Goal: Task Accomplishment & Management: Use online tool/utility

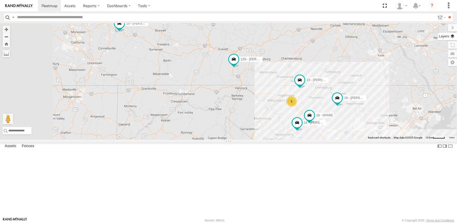
click at [453, 35] on label at bounding box center [447, 36] width 19 height 7
drag, startPoint x: 407, startPoint y: 36, endPoint x: 400, endPoint y: 42, distance: 8.6
click at [0, 0] on span "Overlays" at bounding box center [0, 0] width 0 height 0
click at [0, 0] on span "Traffic" at bounding box center [0, 0] width 0 height 0
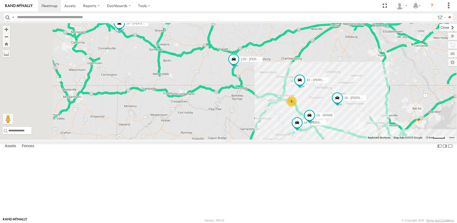
click at [440, 26] on label at bounding box center [449, 27] width 18 height 7
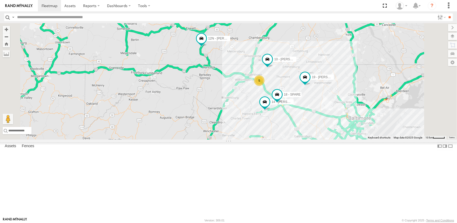
drag, startPoint x: 366, startPoint y: 194, endPoint x: 334, endPoint y: 173, distance: 38.2
click at [334, 139] on div "19 - MORGAN 5 14 - JERMAINE 12N - KAREN WESTSTAR 16 - DEAN 18 - SPARE 10 - JERRY" at bounding box center [228, 81] width 457 height 116
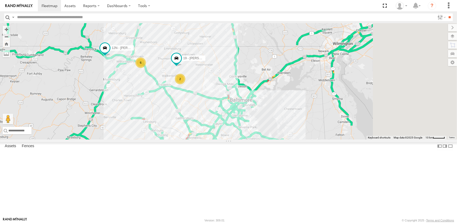
drag, startPoint x: 350, startPoint y: 160, endPoint x: 211, endPoint y: 140, distance: 140.7
click at [211, 139] on div "19 - [PERSON_NAME] 6 2 12N - [PERSON_NAME] 16 - [PERSON_NAME]" at bounding box center [228, 81] width 457 height 116
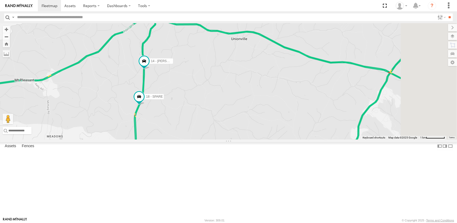
drag, startPoint x: 263, startPoint y: 62, endPoint x: 242, endPoint y: 122, distance: 63.3
click at [242, 122] on div "19 - MORGAN 12N - KAREN WESTSTAR 16 - DEAN 14 - JERMAINE 18 - SPARE" at bounding box center [228, 81] width 457 height 116
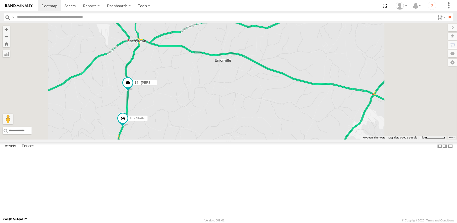
drag, startPoint x: 275, startPoint y: 86, endPoint x: 257, endPoint y: 109, distance: 29.8
click at [257, 109] on div "19 - MORGAN 12N - KAREN WESTSTAR 16 - DEAN 14 - JERMAINE 18 - SPARE" at bounding box center [228, 81] width 457 height 116
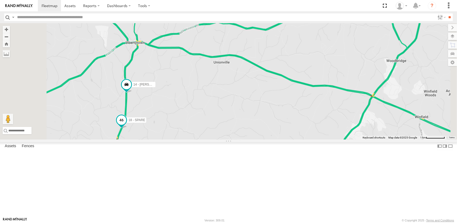
click at [126, 125] on span at bounding box center [121, 119] width 9 height 9
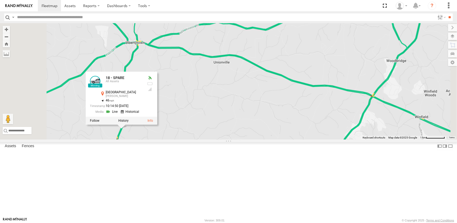
click at [119, 114] on link at bounding box center [112, 111] width 13 height 5
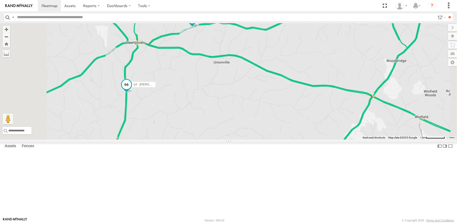
click at [131, 89] on span at bounding box center [126, 84] width 9 height 9
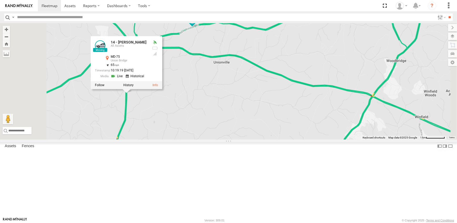
click at [124, 79] on link at bounding box center [117, 76] width 13 height 5
click at [236, 114] on div "14 - JERMAINE 18 - SPARE 14 - JERMAINE All Assets MD-75 Union Bridge 39.45939 ,…" at bounding box center [228, 81] width 457 height 116
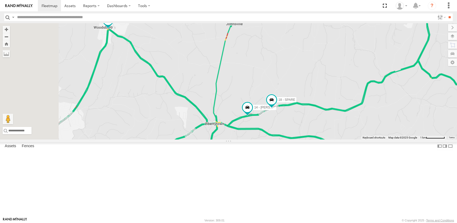
drag, startPoint x: 177, startPoint y: 73, endPoint x: 211, endPoint y: 103, distance: 44.8
click at [211, 103] on div "19 - MORGAN 14 - JERMAINE 18 - SPARE" at bounding box center [228, 81] width 457 height 116
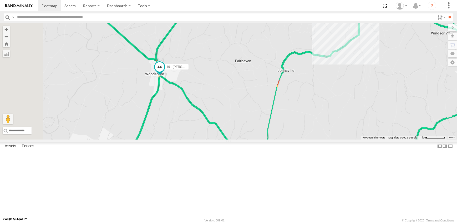
click at [164, 72] on span at bounding box center [159, 66] width 9 height 9
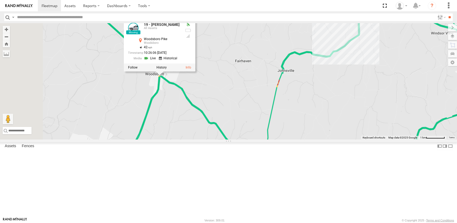
click at [157, 61] on link at bounding box center [150, 58] width 13 height 5
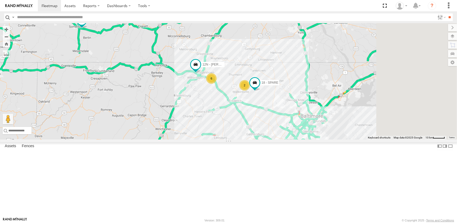
drag, startPoint x: 345, startPoint y: 148, endPoint x: 242, endPoint y: 116, distance: 107.8
click at [242, 116] on div "2 6 12N - KAREN WESTSTAR 16 - DEAN 18 - SPARE" at bounding box center [228, 81] width 457 height 116
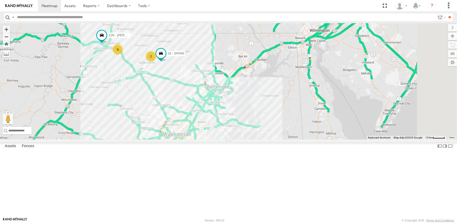
drag, startPoint x: 281, startPoint y: 139, endPoint x: 229, endPoint y: 121, distance: 55.4
click at [229, 121] on div "2 6 12N - KAREN WESTSTAR 16 - DEAN 18 - SPARE" at bounding box center [228, 81] width 457 height 116
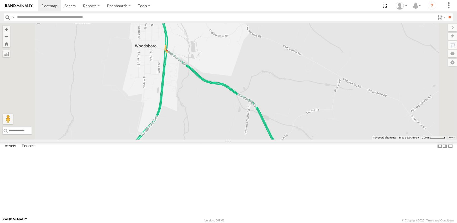
drag, startPoint x: 247, startPoint y: 87, endPoint x: 238, endPoint y: 134, distance: 47.9
click at [238, 134] on div "12N - KAREN WESTSTAR 16 - DEAN 18 - SPARE 19 - MORGAN 14 - JERMAINE" at bounding box center [228, 81] width 457 height 116
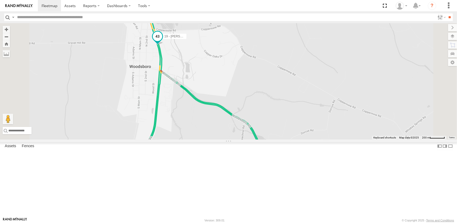
click at [162, 41] on span at bounding box center [157, 36] width 9 height 9
click at [155, 31] on link at bounding box center [148, 28] width 13 height 5
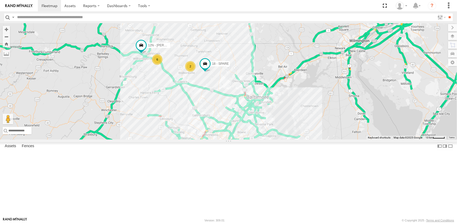
drag, startPoint x: 363, startPoint y: 163, endPoint x: 255, endPoint y: 124, distance: 114.6
click at [255, 124] on div "2 6 12N - KAREN WESTSTAR 16 - DEAN 18 - SPARE" at bounding box center [228, 81] width 457 height 116
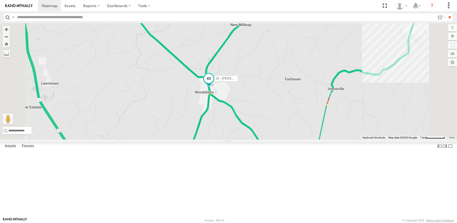
click at [214, 83] on span at bounding box center [208, 78] width 9 height 9
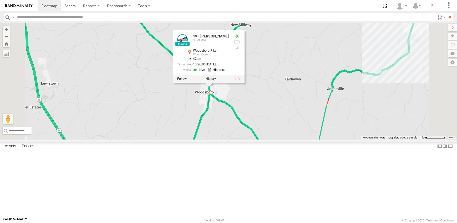
click at [207, 72] on link at bounding box center [199, 69] width 13 height 5
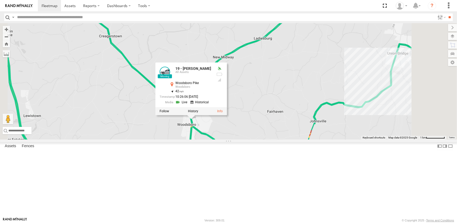
click at [211, 139] on div "12N - KAREN WESTSTAR 16 - DEAN 18 - SPARE 19 - MORGAN 14 - JERMAINE 19 - MORGAN…" at bounding box center [228, 81] width 457 height 116
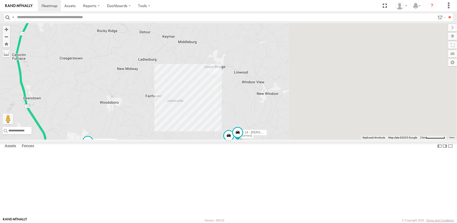
drag, startPoint x: 332, startPoint y: 123, endPoint x: 227, endPoint y: 119, distance: 105.1
click at [227, 119] on div "12N - KAREN WESTSTAR 16 - DEAN 18 - SPARE 19 - MORGAN 14 - JERMAINE" at bounding box center [228, 81] width 457 height 116
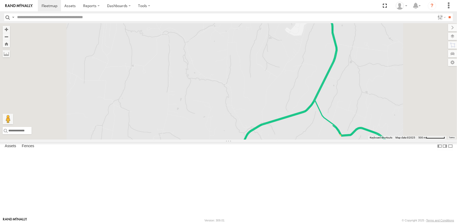
drag, startPoint x: 272, startPoint y: 194, endPoint x: 285, endPoint y: 79, distance: 115.8
click at [285, 79] on div "12N - KAREN WESTSTAR 16 - DEAN 18 - SPARE 19 - MORGAN 14 - JERMAINE" at bounding box center [228, 81] width 457 height 116
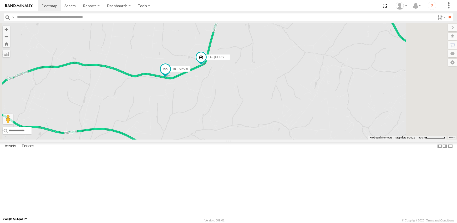
click at [170, 74] on span at bounding box center [165, 68] width 9 height 9
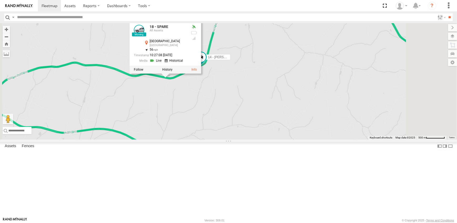
click at [163, 63] on link at bounding box center [156, 60] width 13 height 5
click at [206, 62] on span at bounding box center [201, 56] width 9 height 9
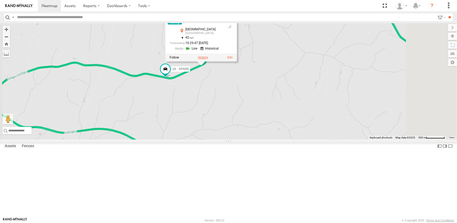
click at [208, 59] on label at bounding box center [203, 58] width 10 height 4
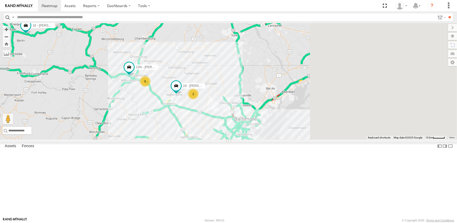
drag, startPoint x: 407, startPoint y: 179, endPoint x: 278, endPoint y: 162, distance: 129.8
click at [278, 139] on div "19 - [PERSON_NAME] 6 2 12N - [PERSON_NAME] 16 - [PERSON_NAME]" at bounding box center [228, 81] width 457 height 116
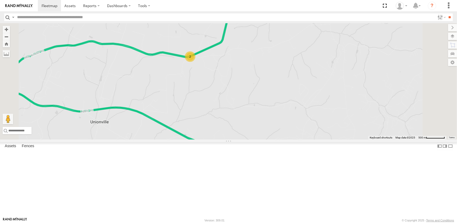
drag, startPoint x: 259, startPoint y: 68, endPoint x: 255, endPoint y: 132, distance: 64.3
click at [255, 132] on div "19 - MORGAN 12N - KAREN WESTSTAR 16 - DEAN 2" at bounding box center [228, 81] width 457 height 116
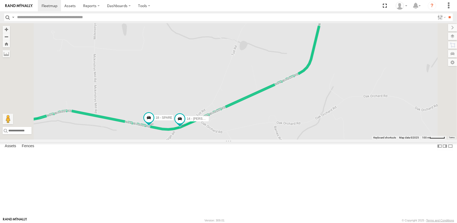
drag, startPoint x: 267, startPoint y: 182, endPoint x: 288, endPoint y: 103, distance: 81.8
click at [288, 103] on div "19 - MORGAN 12N - KAREN WESTSTAR 16 - DEAN 14 - JERMAINE 18 - SPARE" at bounding box center [228, 81] width 457 height 116
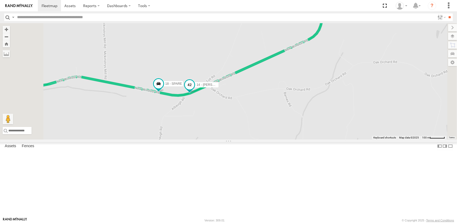
click at [194, 89] on span at bounding box center [189, 84] width 9 height 9
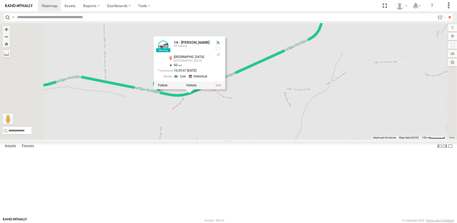
click at [187, 79] on link at bounding box center [180, 76] width 13 height 5
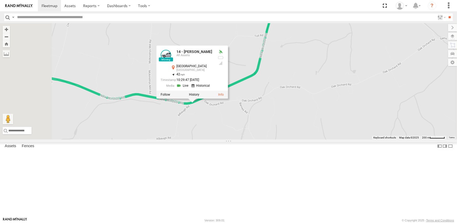
drag, startPoint x: 177, startPoint y: 154, endPoint x: 274, endPoint y: 155, distance: 97.4
click at [277, 139] on div "19 - MORGAN 12N - KAREN WESTSTAR 16 - DEAN 14 - JERMAINE 18 - SPARE 14 - JERMAI…" at bounding box center [228, 81] width 457 height 116
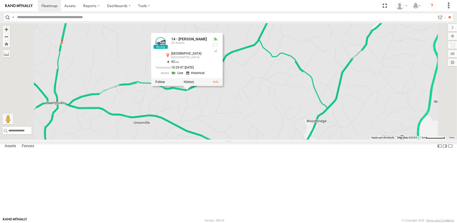
click at [266, 139] on div "19 - MORGAN 12N - KAREN WESTSTAR 16 - DEAN 14 - JERMAINE 18 - SPARE 14 - JERMAI…" at bounding box center [228, 81] width 457 height 116
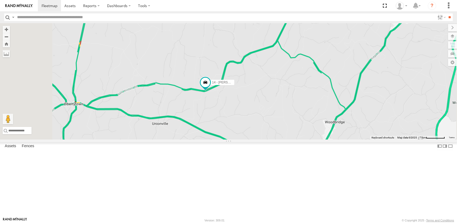
drag, startPoint x: 240, startPoint y: 144, endPoint x: 284, endPoint y: 141, distance: 44.5
click at [283, 139] on div "19 - MORGAN 12N - KAREN WESTSTAR 16 - DEAN 14 - JERMAINE 18 - SPARE" at bounding box center [228, 81] width 457 height 116
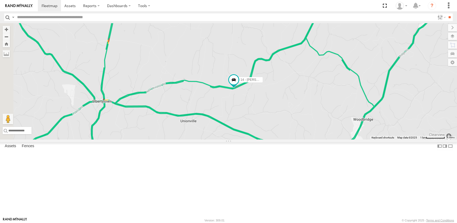
click at [274, 139] on div "19 - MORGAN 12N - KAREN WESTSTAR 16 - DEAN 14 - JERMAINE 18 - SPARE" at bounding box center [228, 81] width 457 height 116
click at [0, 0] on link at bounding box center [0, 0] width 0 height 0
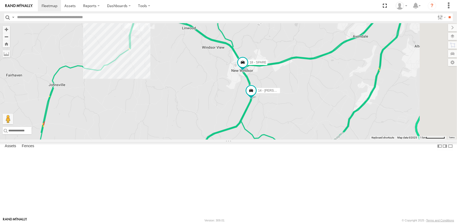
drag, startPoint x: 392, startPoint y: 67, endPoint x: 326, endPoint y: 152, distance: 107.1
click at [326, 139] on div "19 - MORGAN 12N - KAREN WESTSTAR 16 - DEAN 14 - JERMAINE 18 - SPARE" at bounding box center [228, 81] width 457 height 116
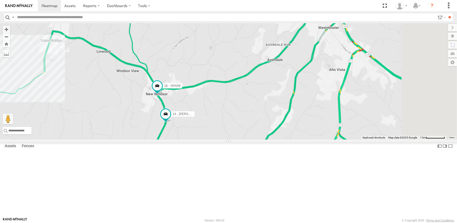
drag, startPoint x: 321, startPoint y: 160, endPoint x: 244, endPoint y: 176, distance: 79.1
click at [244, 139] on div "19 - MORGAN 12N - KAREN WESTSTAR 16 - DEAN 14 - JERMAINE 18 - SPARE" at bounding box center [228, 81] width 457 height 116
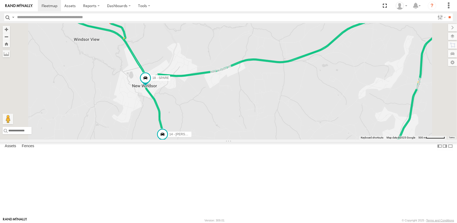
drag, startPoint x: 252, startPoint y: 127, endPoint x: 274, endPoint y: 171, distance: 49.2
click at [274, 139] on div "19 - MORGAN 12N - KAREN WESTSTAR 16 - DEAN 14 - JERMAINE 18 - SPARE" at bounding box center [228, 81] width 457 height 116
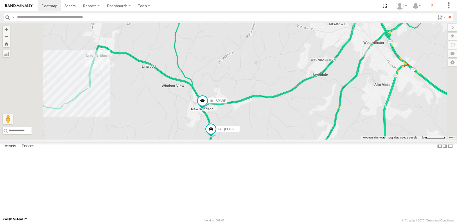
drag, startPoint x: 209, startPoint y: 158, endPoint x: 231, endPoint y: 148, distance: 24.3
click at [231, 139] on div "19 - MORGAN 12N - KAREN WESTSTAR 16 - DEAN 14 - JERMAINE 18 - SPARE" at bounding box center [228, 81] width 457 height 116
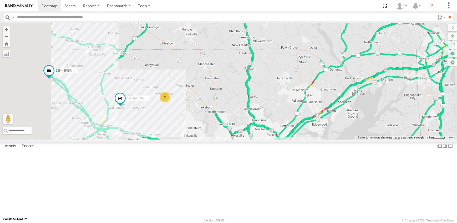
drag, startPoint x: 176, startPoint y: 164, endPoint x: 211, endPoint y: 156, distance: 35.4
click at [211, 139] on div "19 - MORGAN 12N - KAREN WESTSTAR 16 - DEAN 2" at bounding box center [228, 81] width 457 height 116
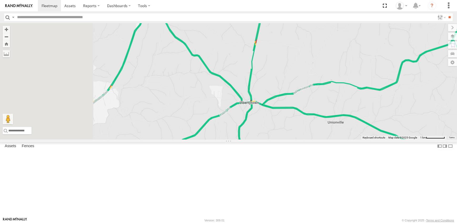
drag, startPoint x: 161, startPoint y: 159, endPoint x: 240, endPoint y: 132, distance: 83.7
click at [240, 132] on div "19 - MORGAN 12N - KAREN WESTSTAR 16 - DEAN" at bounding box center [228, 81] width 457 height 116
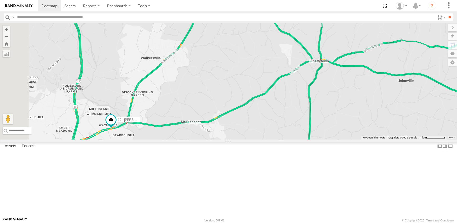
drag, startPoint x: 173, startPoint y: 192, endPoint x: 238, endPoint y: 139, distance: 83.3
click at [238, 139] on div "19 - MORGAN 12N - KAREN WESTSTAR 16 - DEAN" at bounding box center [228, 81] width 457 height 116
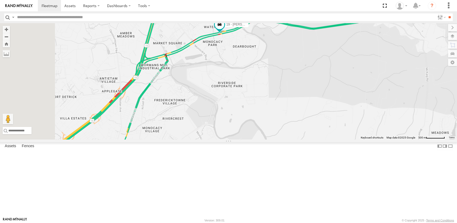
drag, startPoint x: 195, startPoint y: 153, endPoint x: 261, endPoint y: 118, distance: 74.2
click at [261, 118] on div "19 - MORGAN 12N - KAREN WESTSTAR 16 - DEAN" at bounding box center [228, 81] width 457 height 116
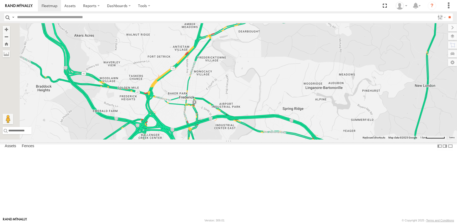
drag, startPoint x: 250, startPoint y: 168, endPoint x: 285, endPoint y: 122, distance: 57.2
click at [285, 122] on div "19 - MORGAN 12N - KAREN WESTSTAR 16 - DEAN" at bounding box center [228, 81] width 457 height 116
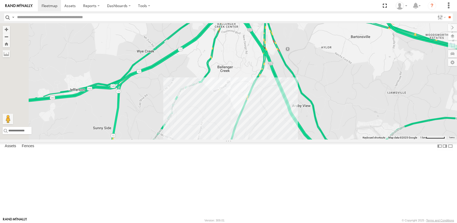
drag, startPoint x: 234, startPoint y: 200, endPoint x: 302, endPoint y: 96, distance: 125.0
click at [302, 96] on div "19 - MORGAN 12N - KAREN WESTSTAR 16 - DEAN" at bounding box center [228, 81] width 457 height 116
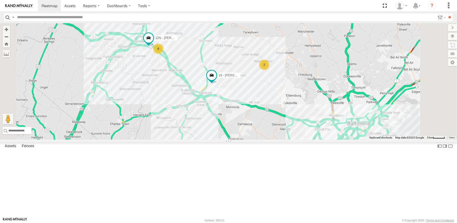
drag, startPoint x: 341, startPoint y: 93, endPoint x: 323, endPoint y: 121, distance: 33.0
click at [323, 121] on div "19 - MORGAN 12N - KAREN WESTSTAR 16 - DEAN 6 2" at bounding box center [228, 81] width 457 height 116
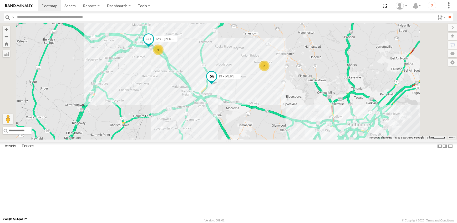
click at [153, 44] on span at bounding box center [148, 38] width 9 height 9
